Goal: Communication & Community: Answer question/provide support

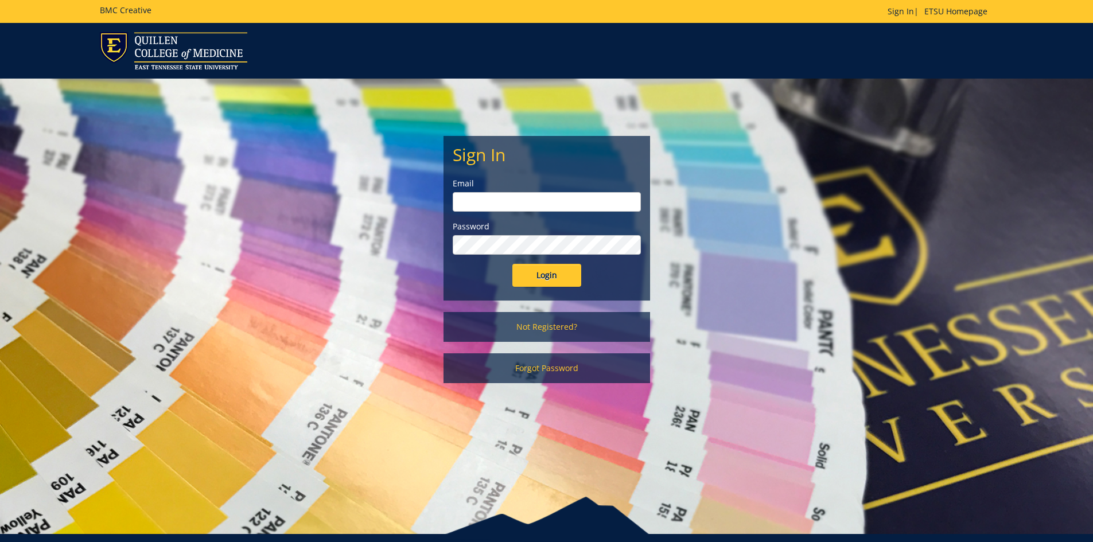
type input "[EMAIL_ADDRESS][DOMAIN_NAME]"
click at [547, 269] on input "Login" at bounding box center [546, 275] width 69 height 23
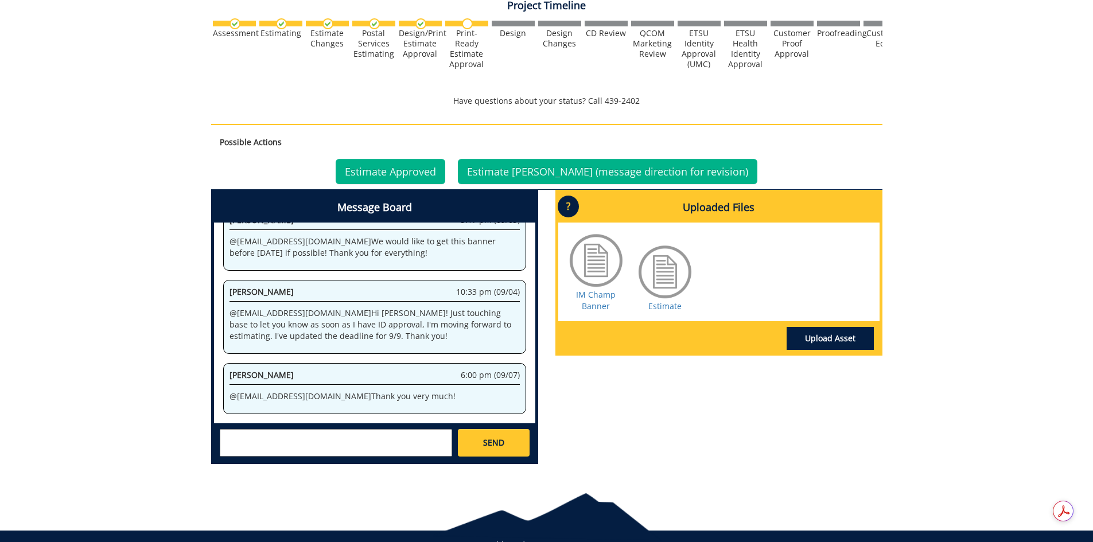
scroll to position [344, 0]
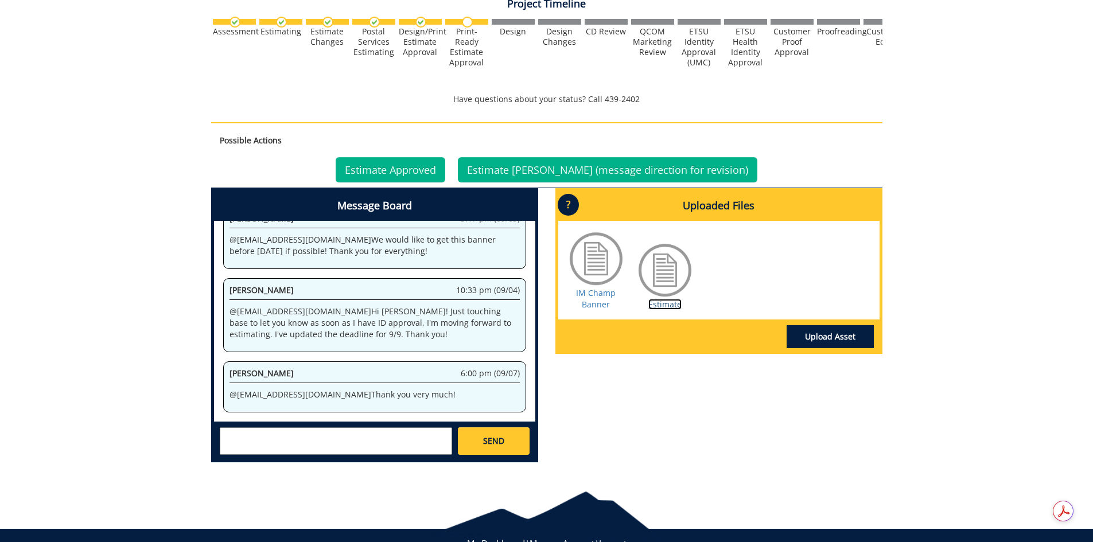
click at [664, 302] on link "Estimate" at bounding box center [664, 304] width 33 height 11
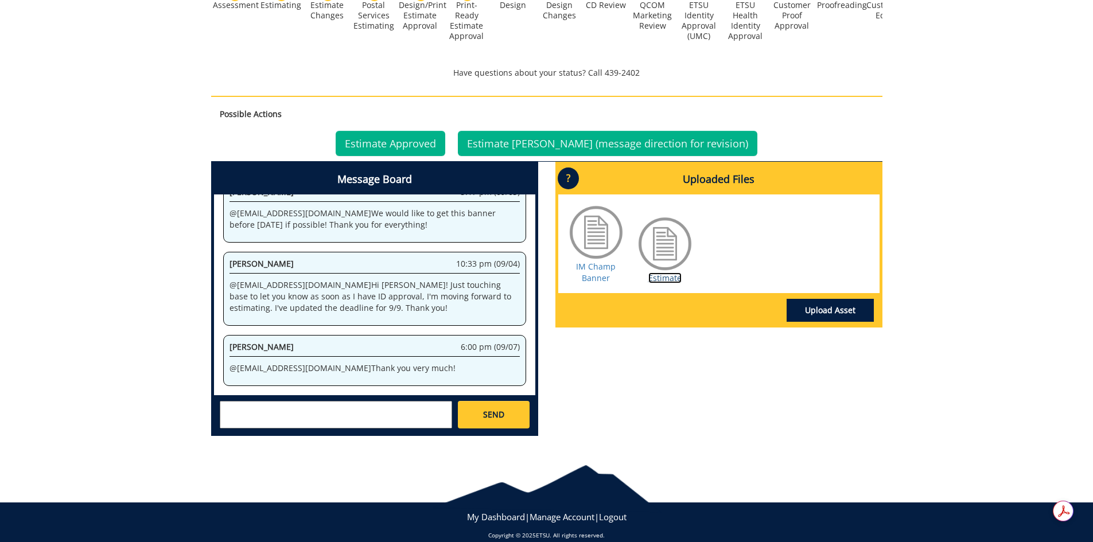
scroll to position [385, 0]
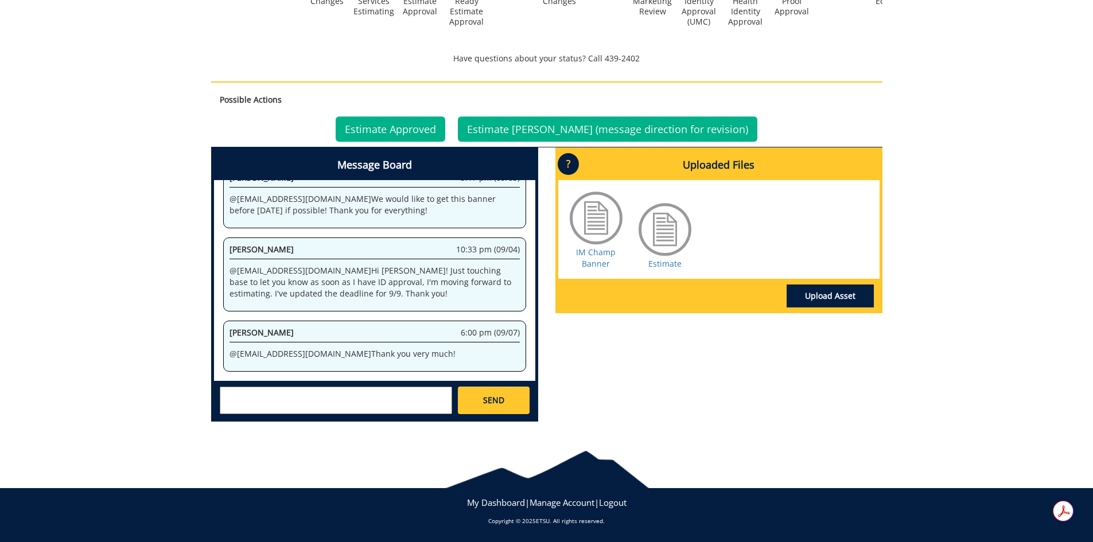
click at [371, 391] on textarea at bounding box center [336, 401] width 232 height 28
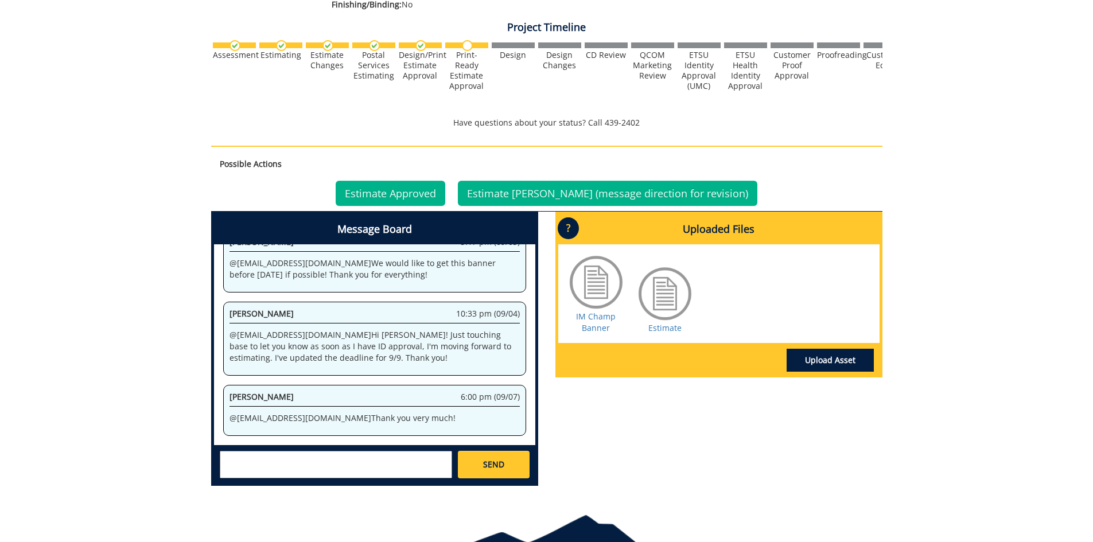
scroll to position [328, 0]
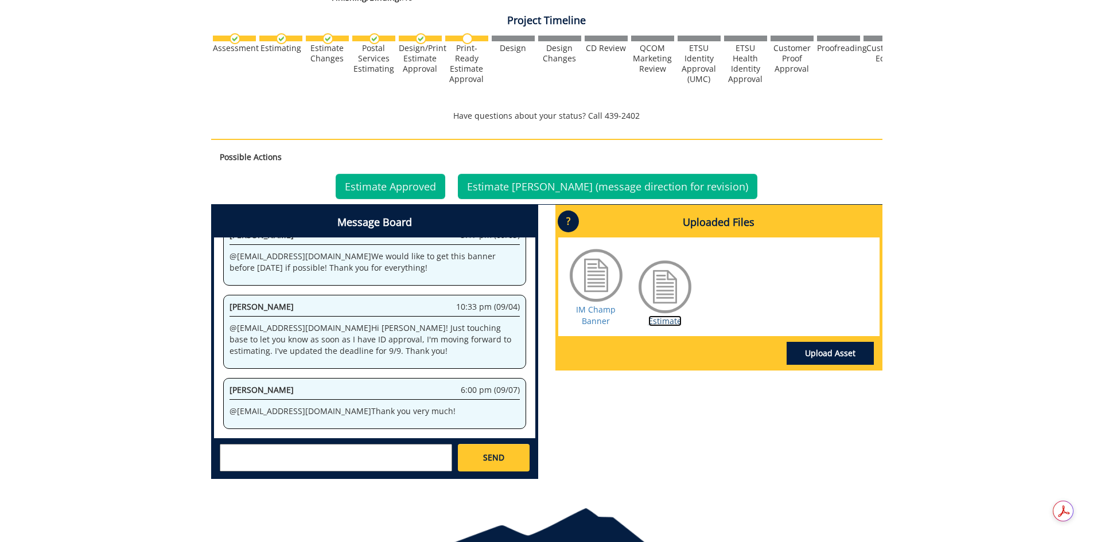
click at [660, 319] on link "Estimate" at bounding box center [664, 320] width 33 height 11
click at [271, 460] on textarea at bounding box center [336, 458] width 232 height 28
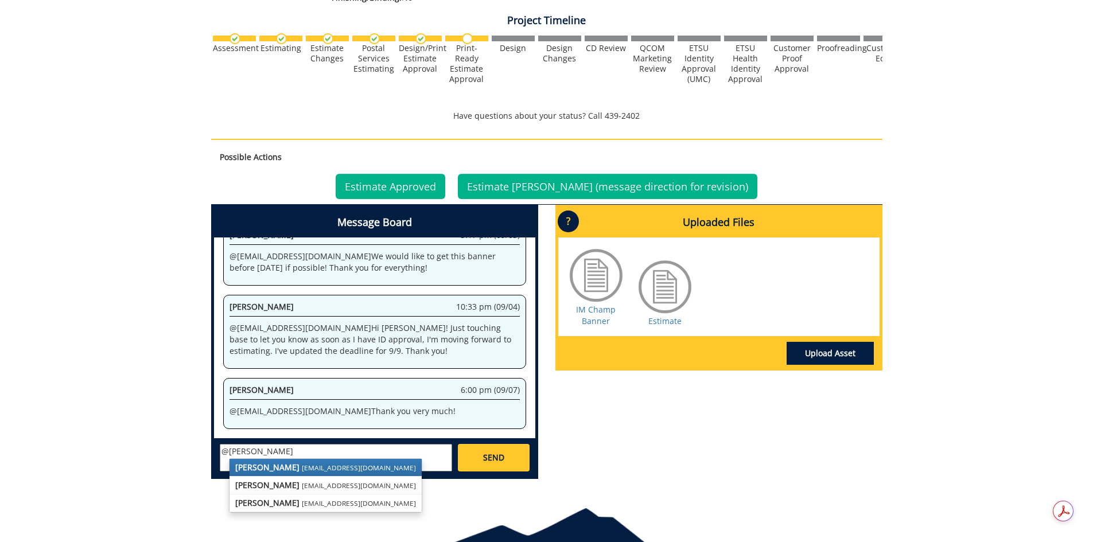
click at [264, 467] on strong "[PERSON_NAME]" at bounding box center [267, 467] width 64 height 11
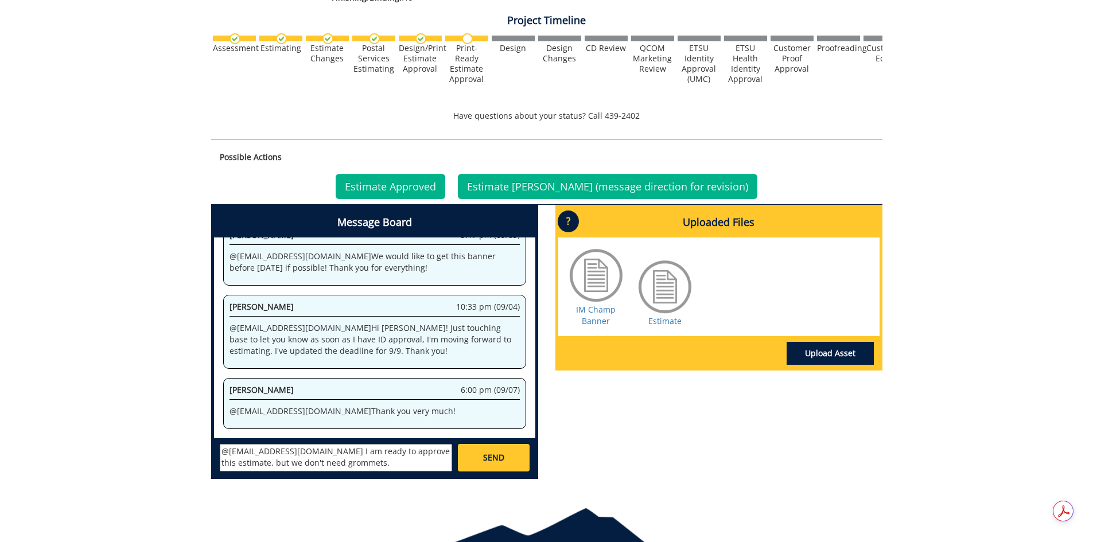
click at [371, 465] on textarea "@[EMAIL_ADDRESS][DOMAIN_NAME] I am ready to approve this estimate, but we don't…" at bounding box center [336, 458] width 232 height 28
type textarea "@[EMAIL_ADDRESS][DOMAIN_NAME] I am ready to approve this estimate, but we don't…"
click at [485, 443] on div "[PERSON_NAME] [EMAIL_ADDRESS][DOMAIN_NAME] [PERSON_NAME] [EMAIL_ADDRESS][DOMAIN…" at bounding box center [374, 457] width 321 height 38
click at [484, 453] on span "SEND" at bounding box center [493, 457] width 21 height 11
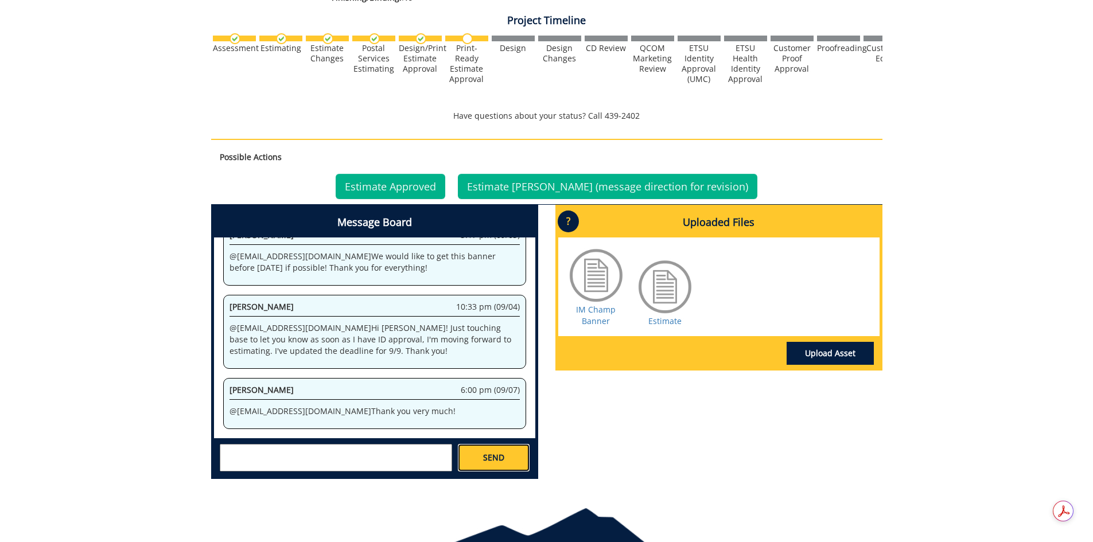
scroll to position [201, 0]
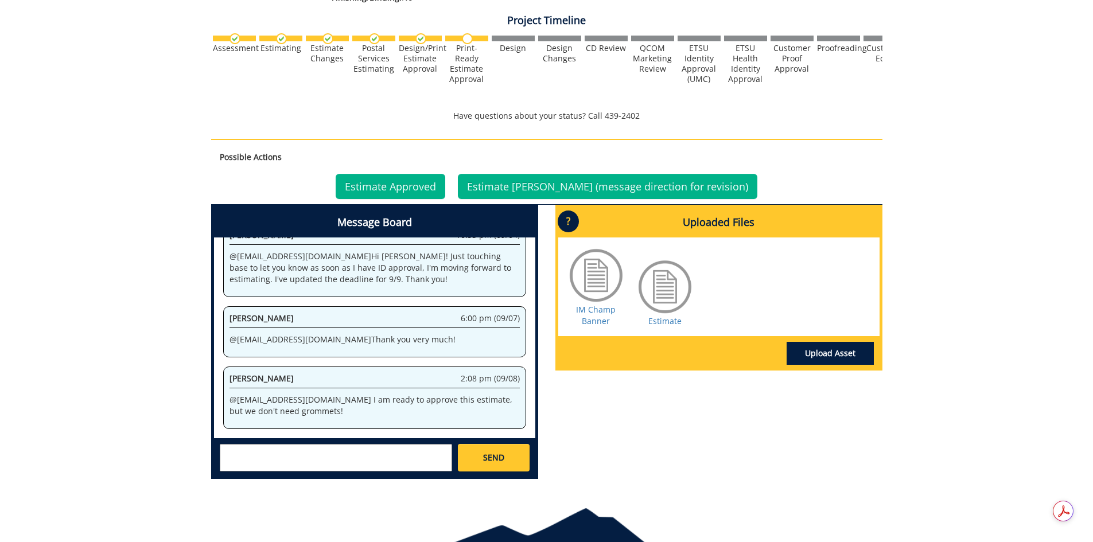
click at [606, 479] on div "Message Board System 10:35 am (08/22) Welcome to the Project Messenger. All mes…" at bounding box center [546, 346] width 688 height 283
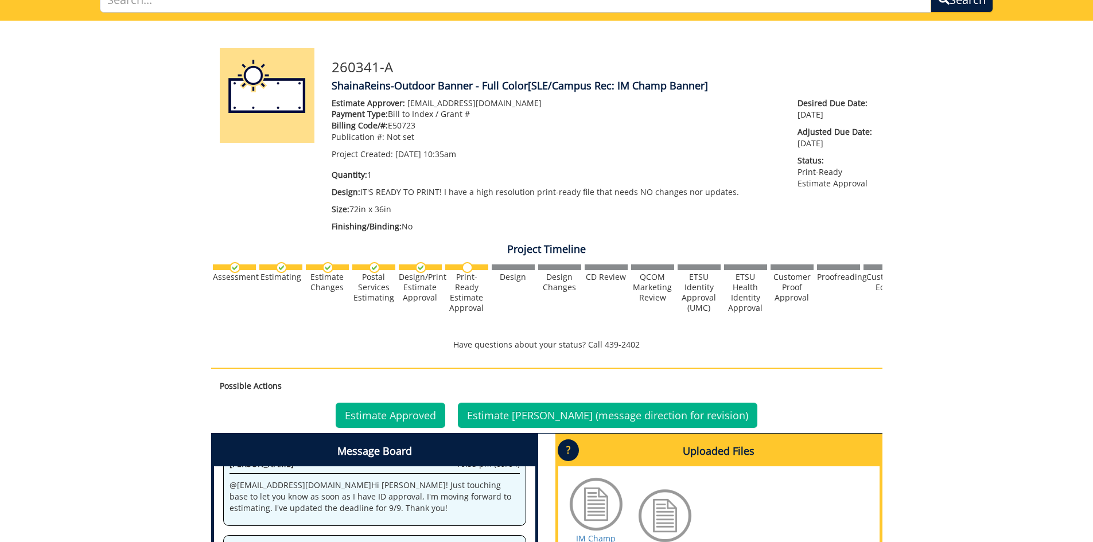
scroll to position [0, 0]
